Goal: Find specific page/section: Find specific page/section

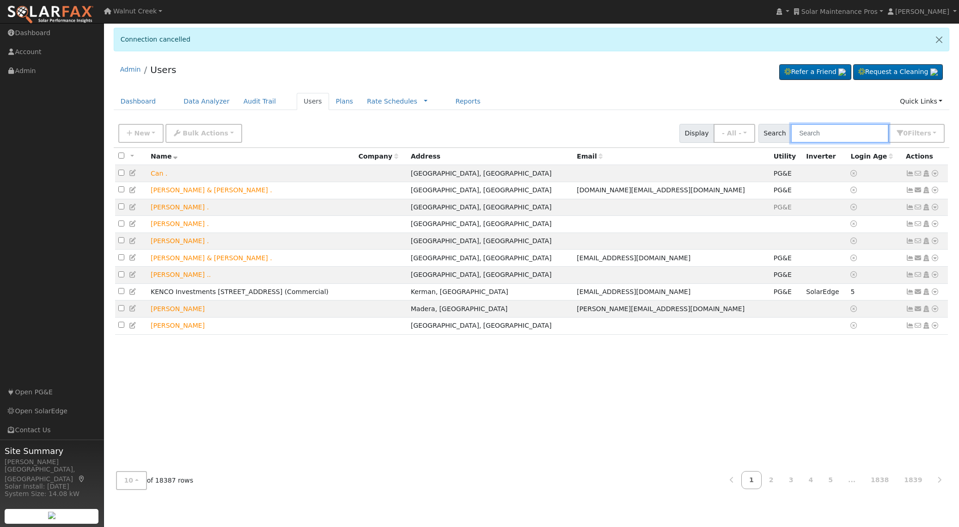
click at [822, 130] on input "text" at bounding box center [840, 133] width 98 height 19
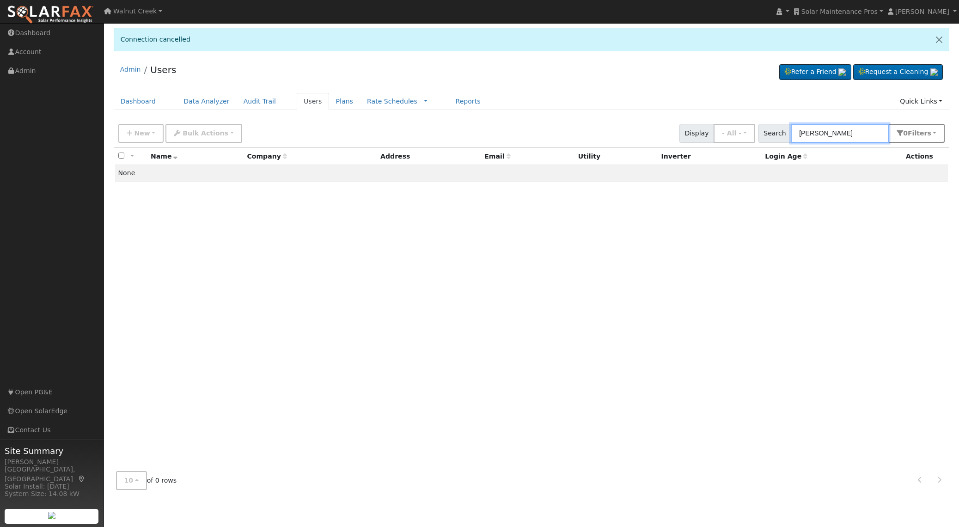
type input "[PERSON_NAME]"
click at [918, 137] on span "Filter s" at bounding box center [920, 132] width 24 height 7
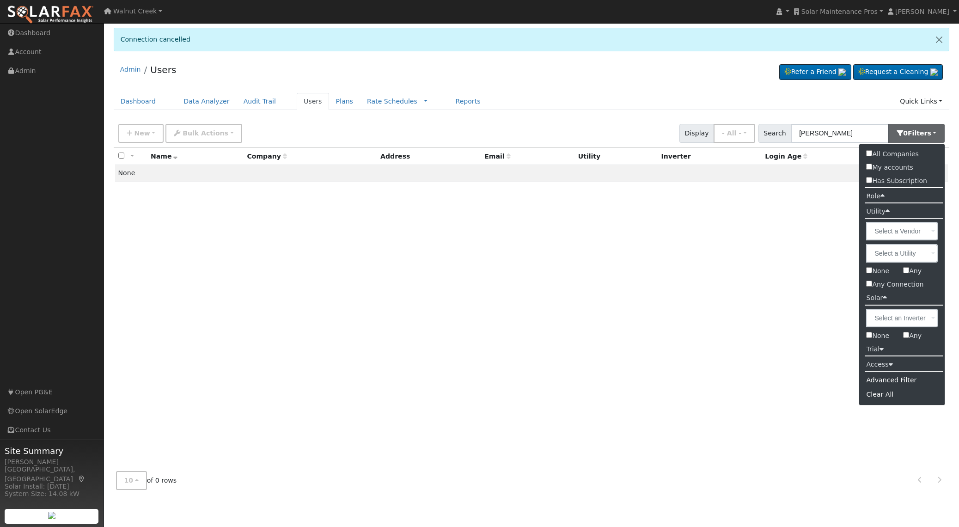
click at [914, 153] on label "All Companies" at bounding box center [893, 154] width 66 height 13
click at [873, 153] on input "All Companies" at bounding box center [870, 153] width 6 height 6
checkbox input "true"
click at [830, 133] on input "[PERSON_NAME]" at bounding box center [840, 133] width 98 height 19
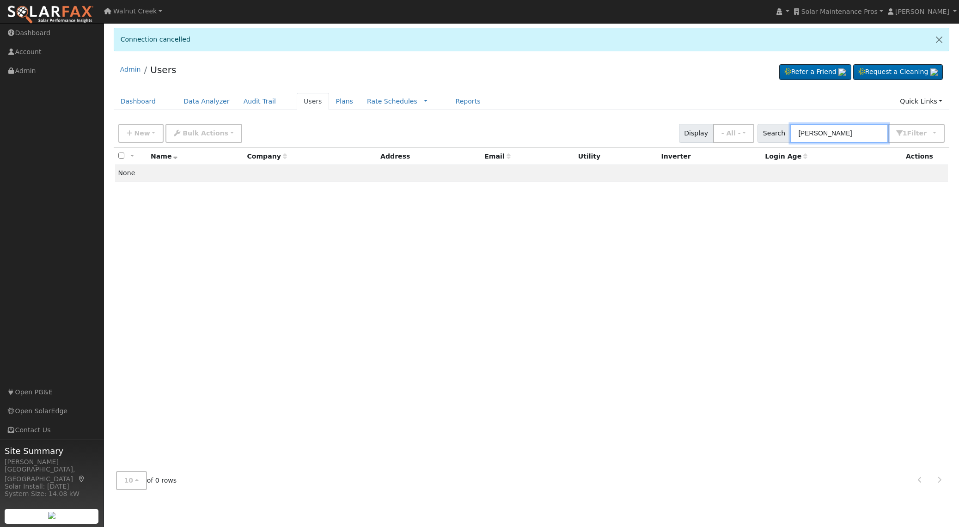
click at [830, 133] on input "[PERSON_NAME]" at bounding box center [840, 133] width 98 height 19
paste input "[PERSON_NAME]"
click at [838, 129] on input "[PERSON_NAME]" at bounding box center [840, 133] width 98 height 19
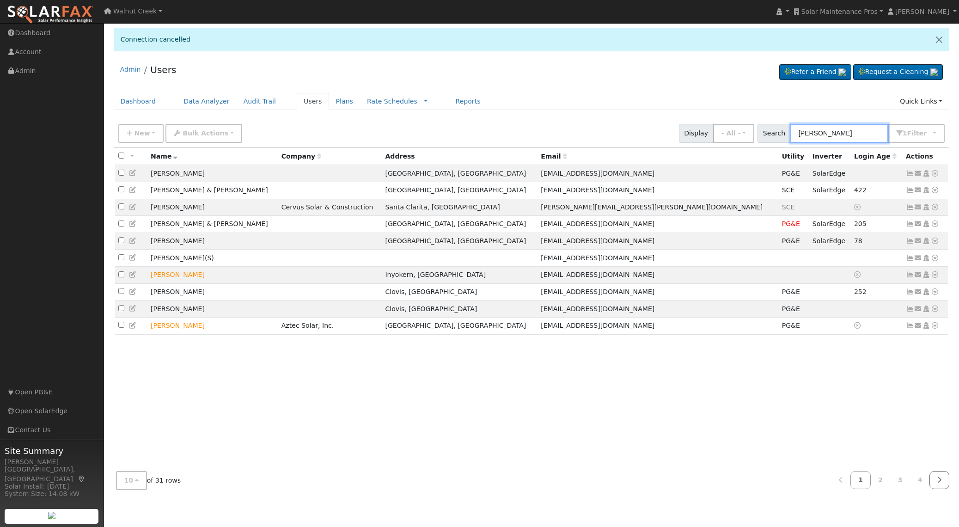
type input "[PERSON_NAME]"
click at [938, 481] on icon at bounding box center [940, 480] width 4 height 6
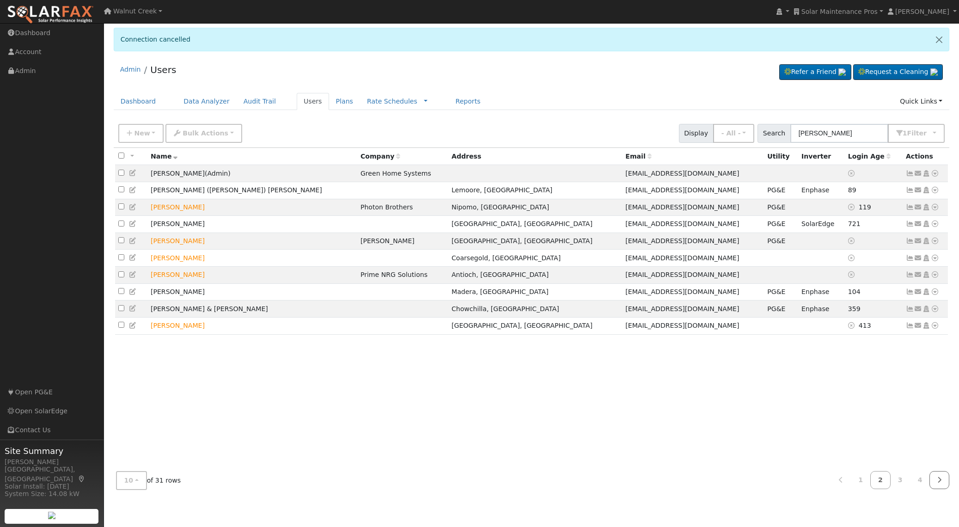
click at [938, 481] on icon at bounding box center [940, 480] width 4 height 6
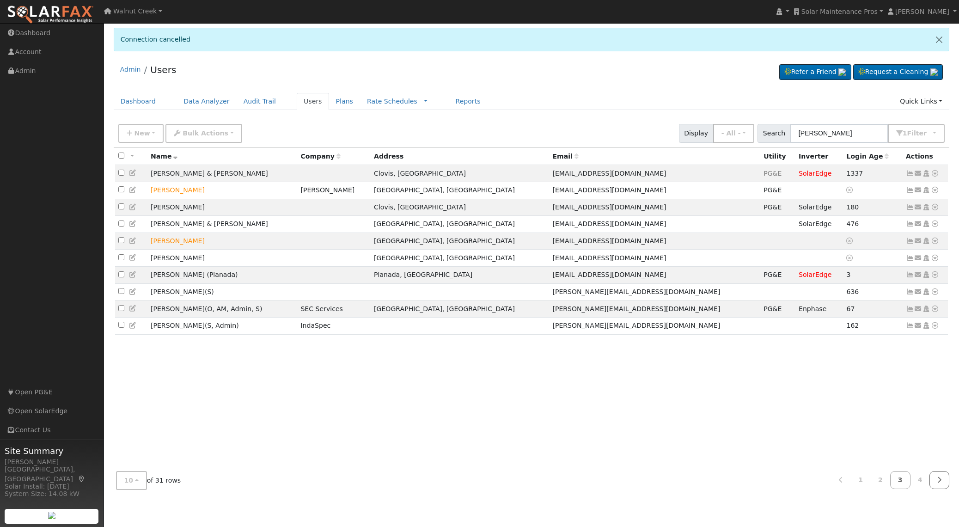
click at [938, 481] on icon at bounding box center [940, 480] width 4 height 6
